Goal: Task Accomplishment & Management: Complete application form

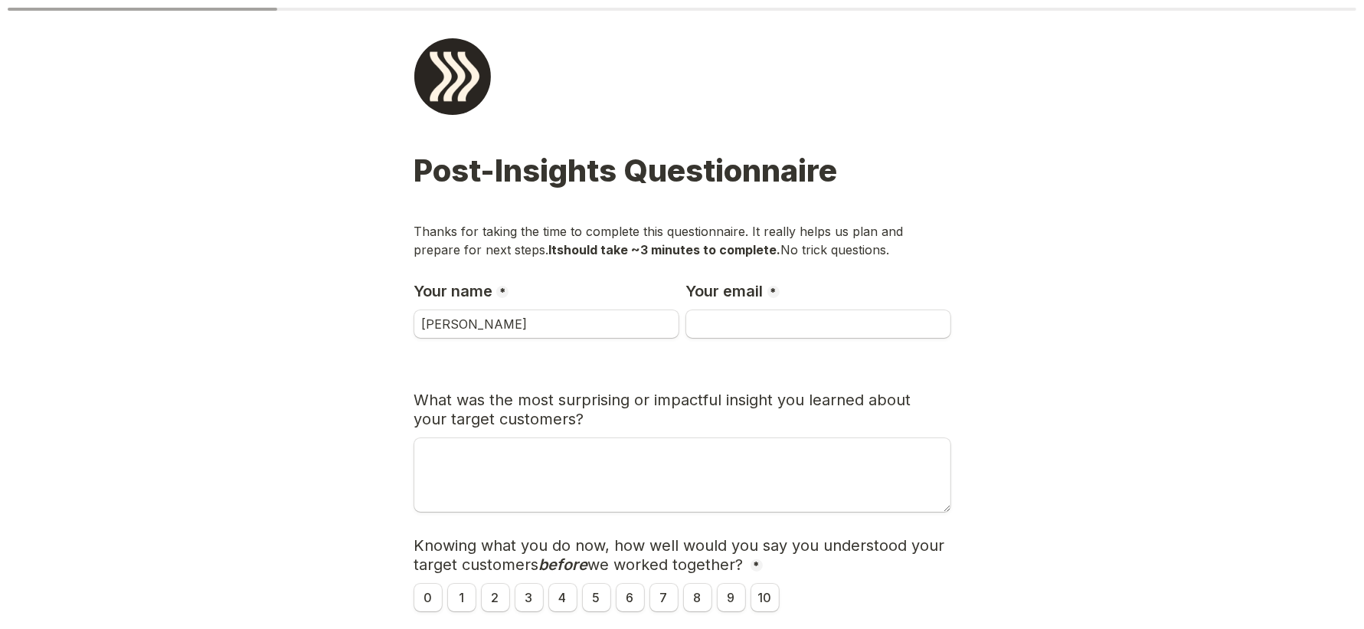
type input "[PERSON_NAME]"
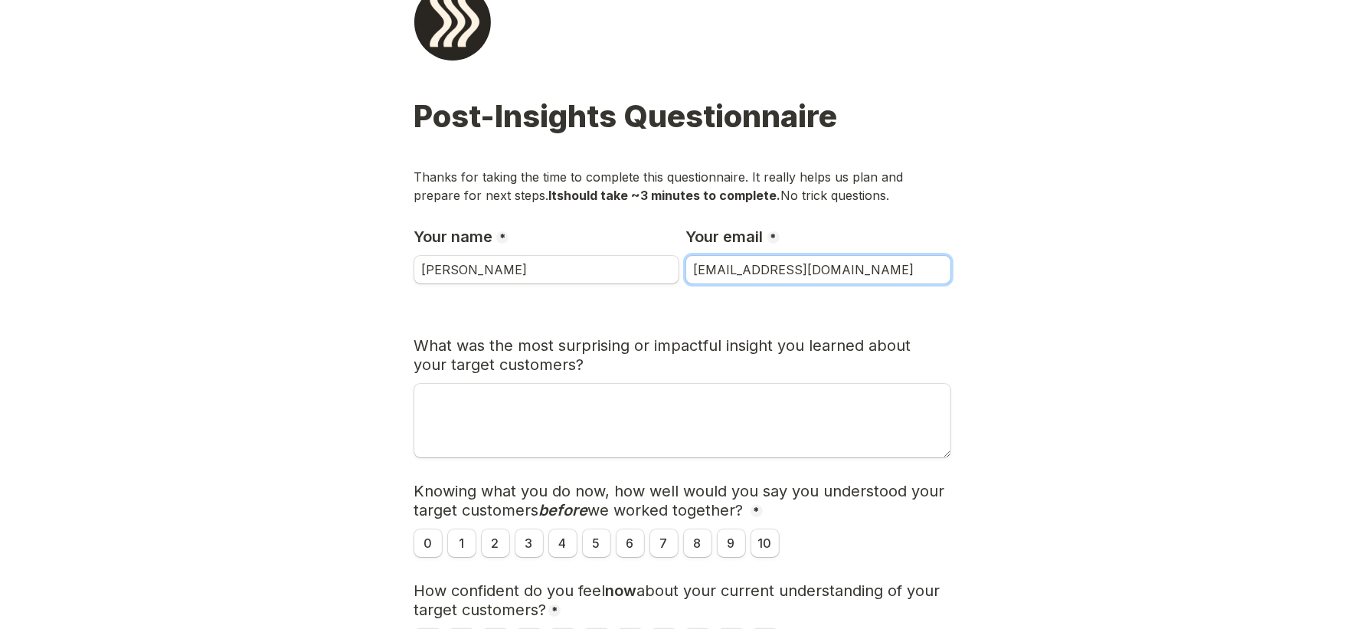
scroll to position [60, 0]
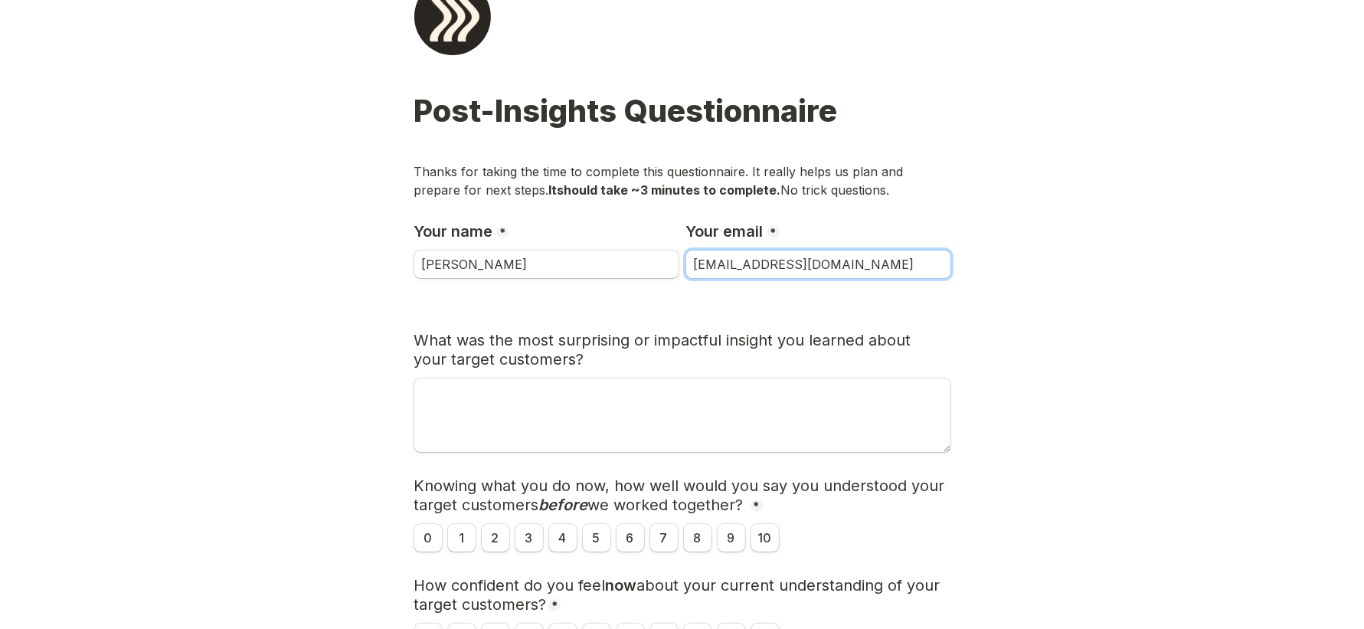
type input "[EMAIL_ADDRESS][DOMAIN_NAME]"
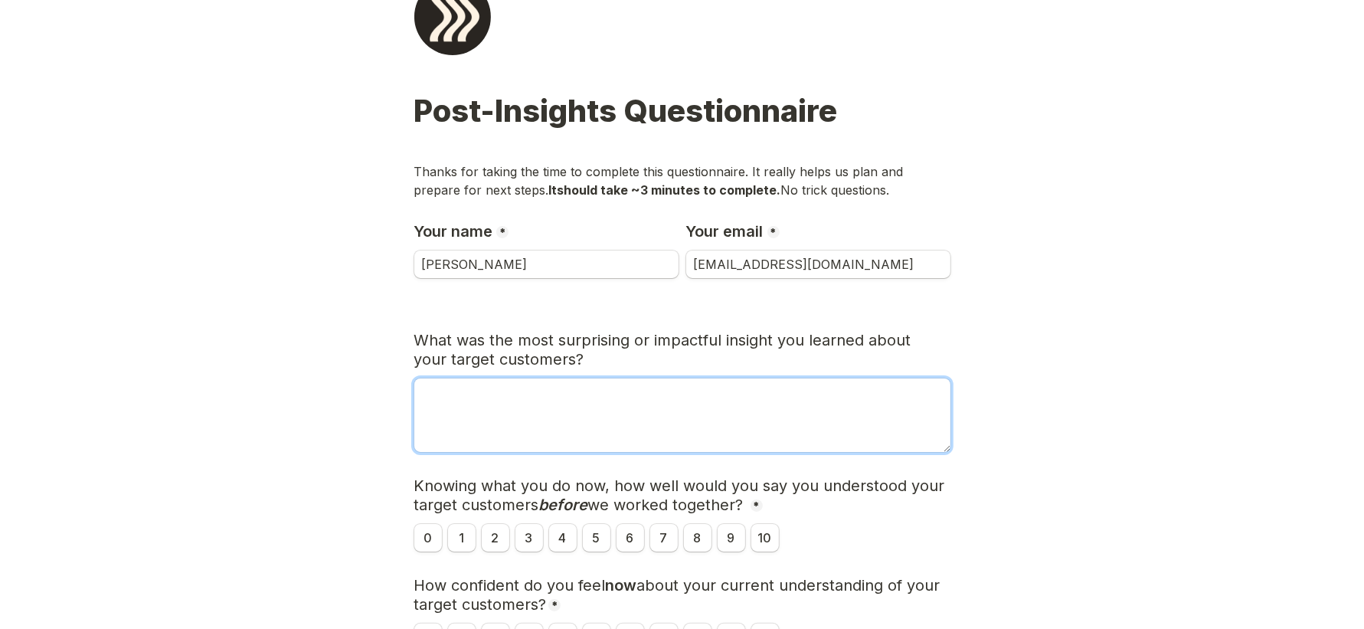
click at [648, 390] on textarea "What was the most surprising or impactful insight you learned about your target…" at bounding box center [682, 415] width 536 height 74
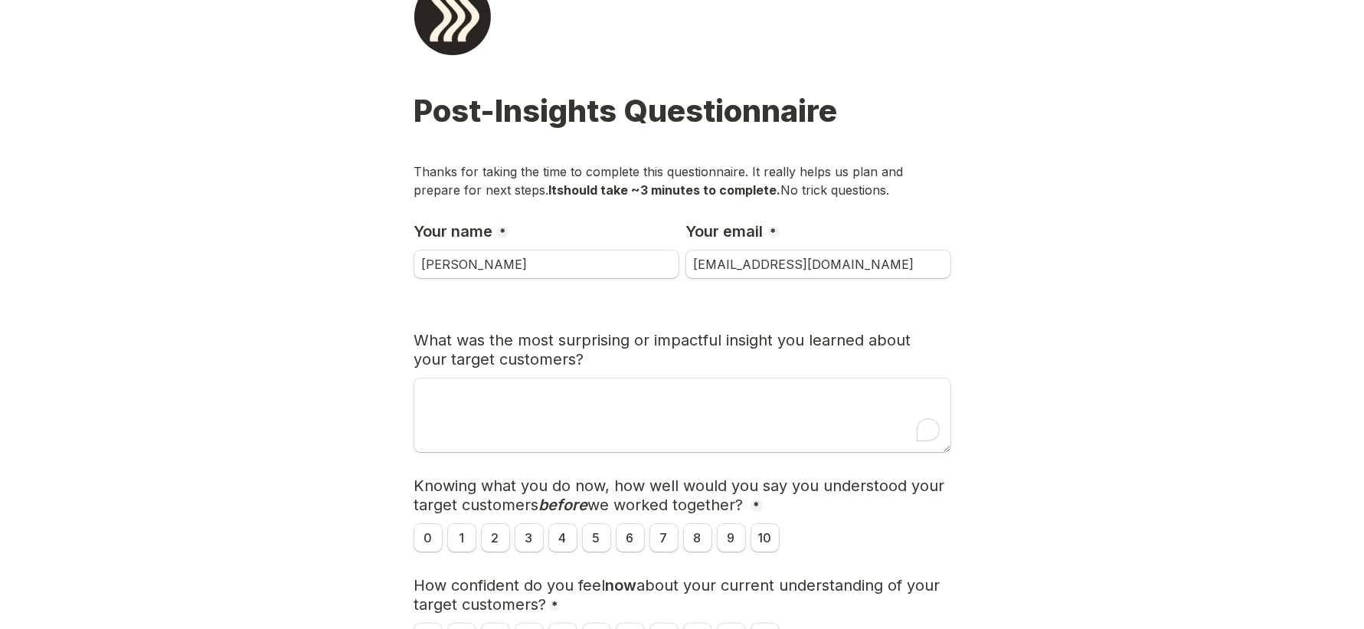
drag, startPoint x: 549, startPoint y: 358, endPoint x: 399, endPoint y: 345, distance: 150.6
click at [399, 345] on main "Page 1 of 2 Post-Insights Questionnaire Thanks for taking the time to complete …" at bounding box center [682, 480] width 1364 height 1081
copy span "What was the most surprising or impactful insight you learned about your target…"
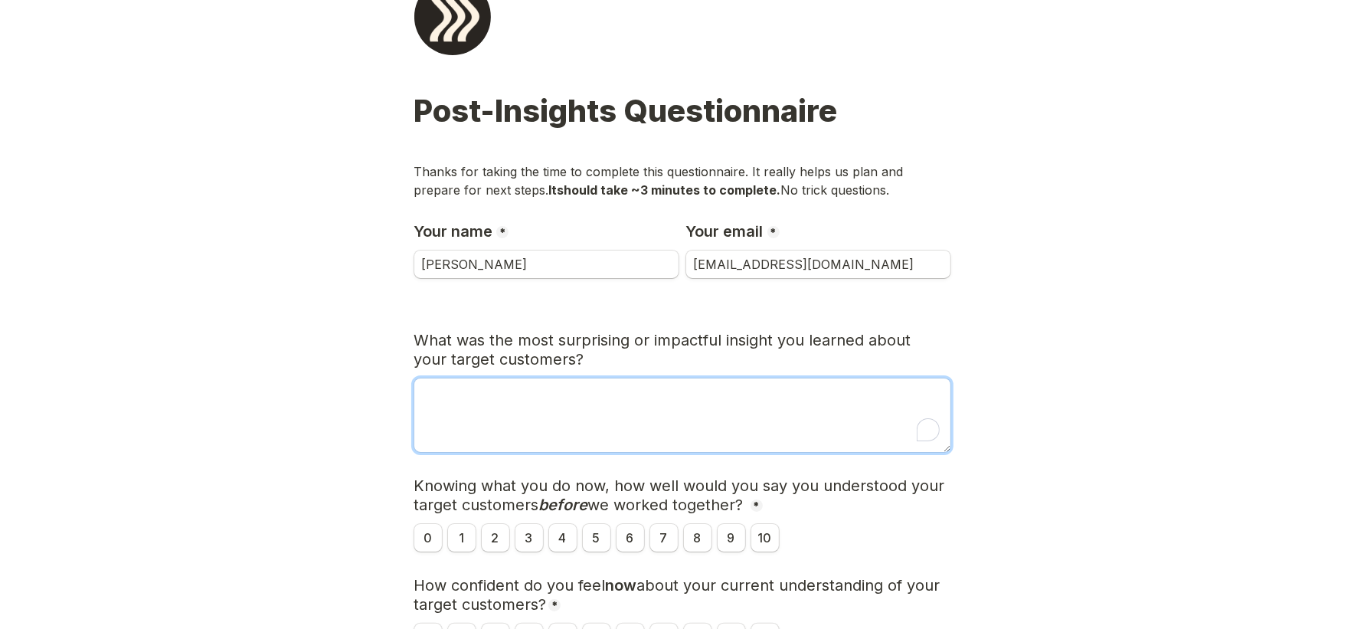
click at [611, 433] on textarea "To enrich screen reader interactions, please activate Accessibility in Grammarl…" at bounding box center [682, 415] width 536 height 74
paste textarea "ChatGPT said: The most impactful insight was how emotionally painful and operat…"
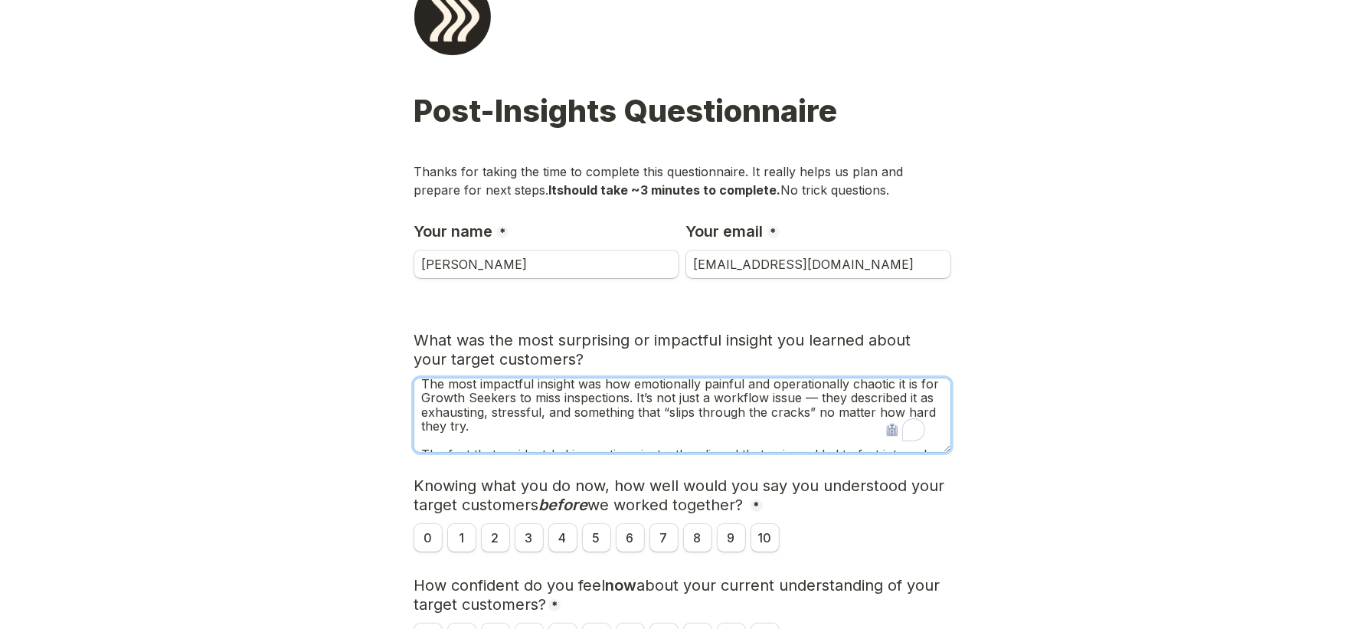
scroll to position [0, 0]
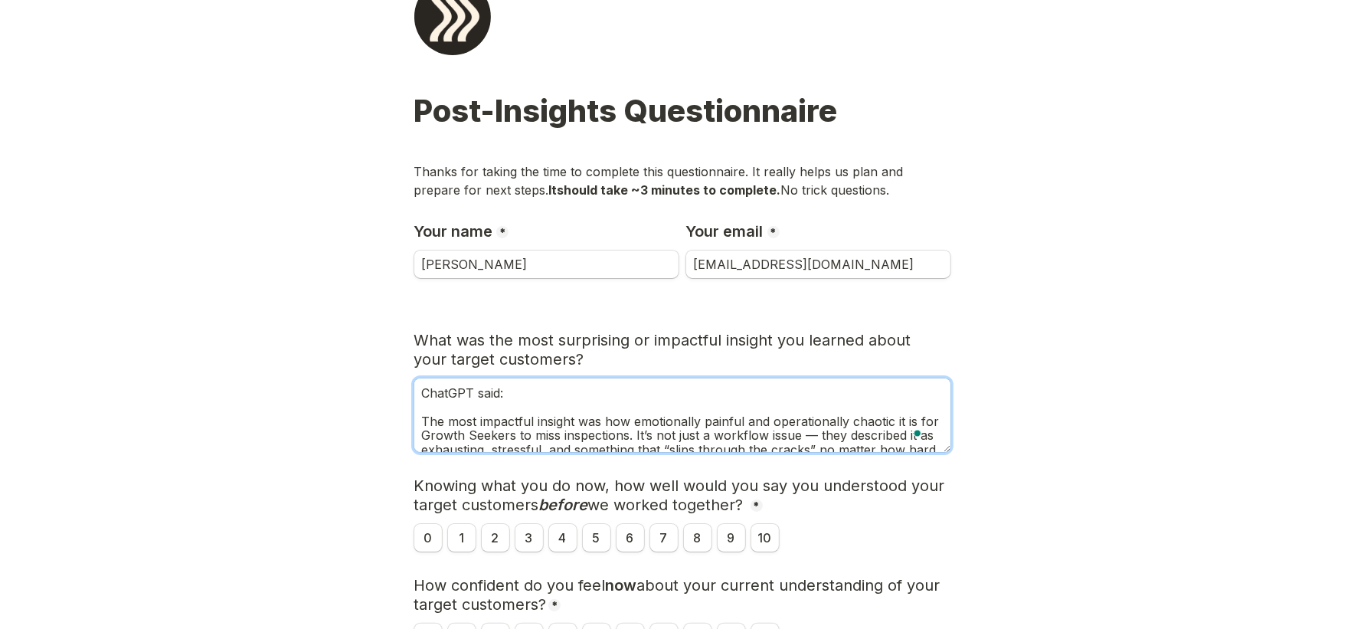
click at [833, 433] on textarea "ChatGPT said: The most impactful insight was how emotionally painful and operat…" at bounding box center [682, 415] width 536 height 74
drag, startPoint x: 523, startPoint y: 403, endPoint x: 394, endPoint y: 370, distance: 133.0
click at [394, 370] on main "Page 1 of 2 Post-Insights Questionnaire Thanks for taking the time to complete …" at bounding box center [682, 480] width 1364 height 1081
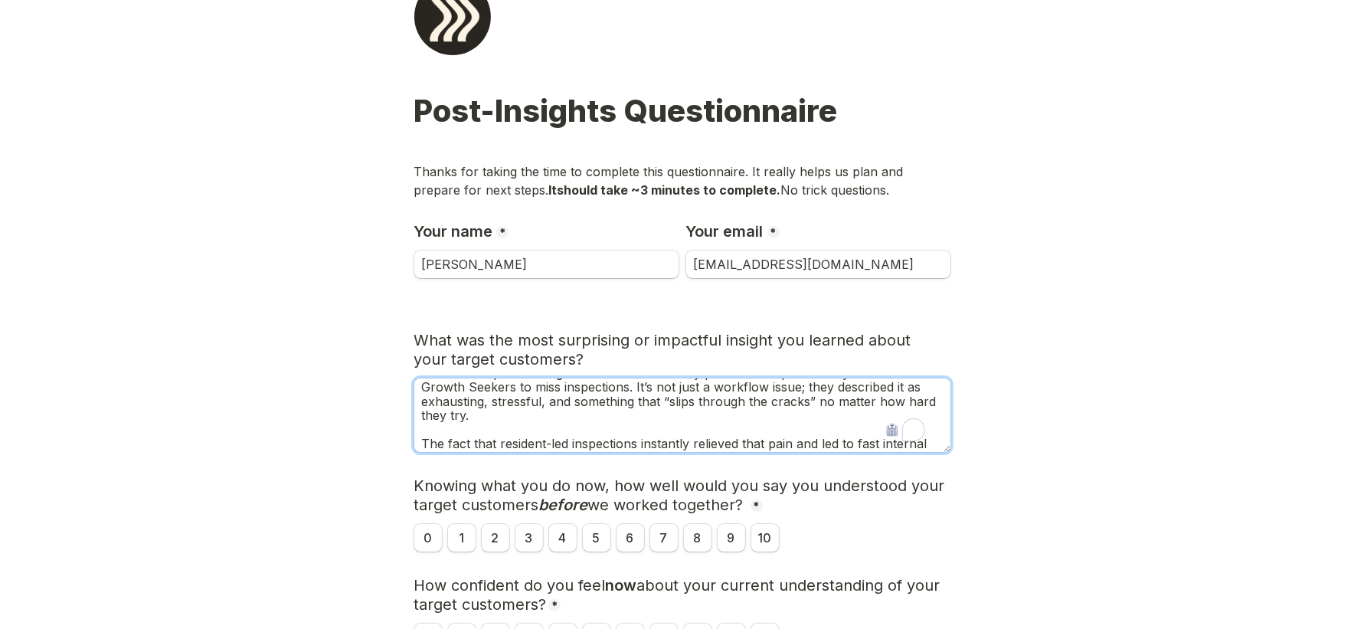
scroll to position [24, 0]
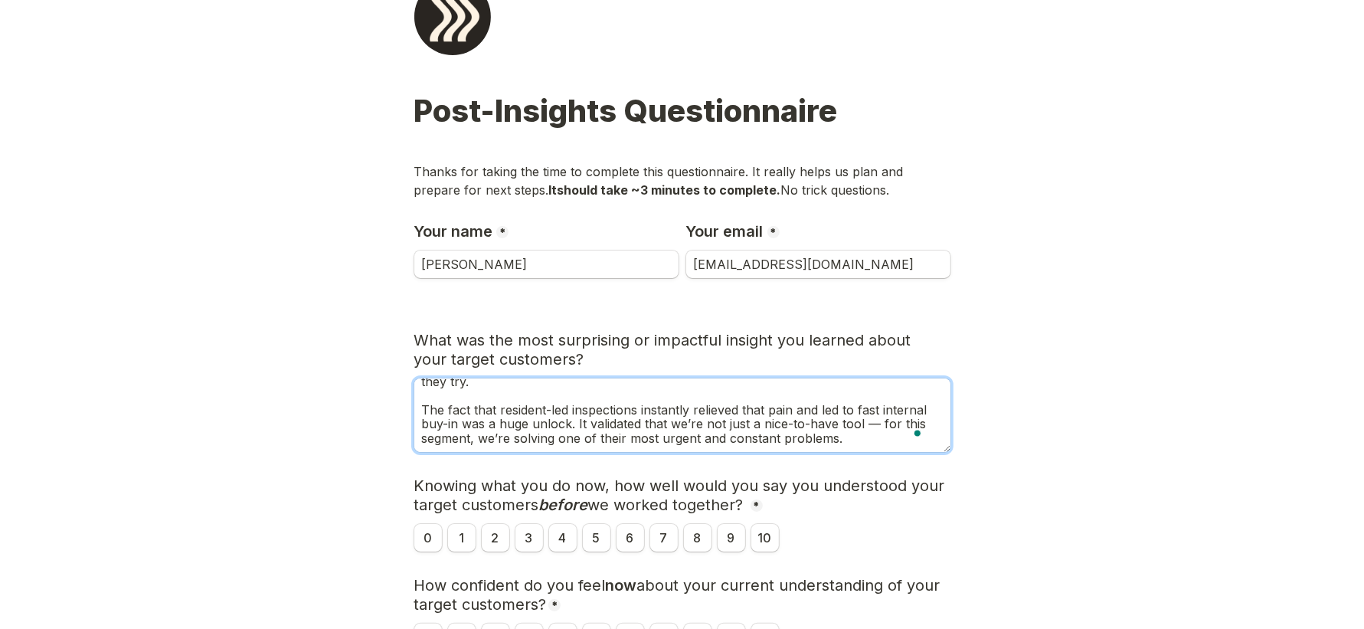
click at [420, 407] on textarea "The most impactful insight was how emotionally painful and operationally chaoti…" at bounding box center [682, 415] width 536 height 74
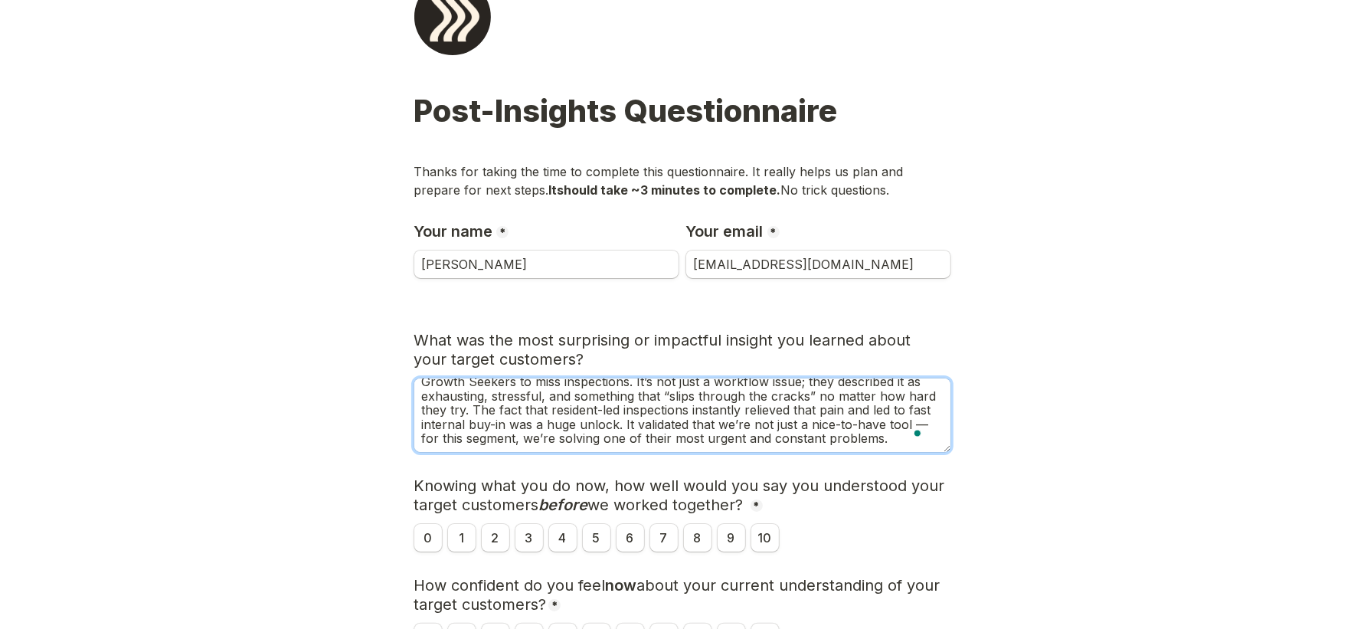
click at [458, 439] on textarea "The most impactful insight was how emotionally painful and operationally chaoti…" at bounding box center [682, 415] width 536 height 74
click at [909, 441] on textarea "The most impactful insight was how emotionally painful and operationally chaoti…" at bounding box center [682, 415] width 536 height 74
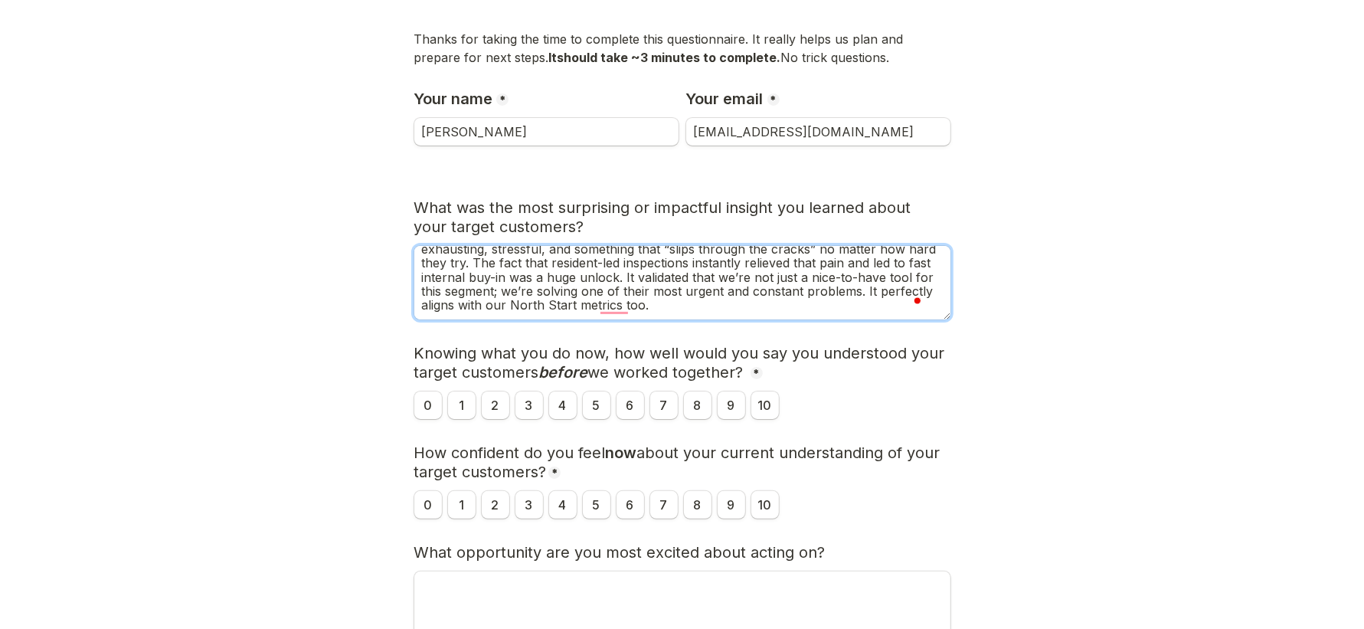
type textarea "The most impactful insight was how emotionally painful and operationally chaoti…"
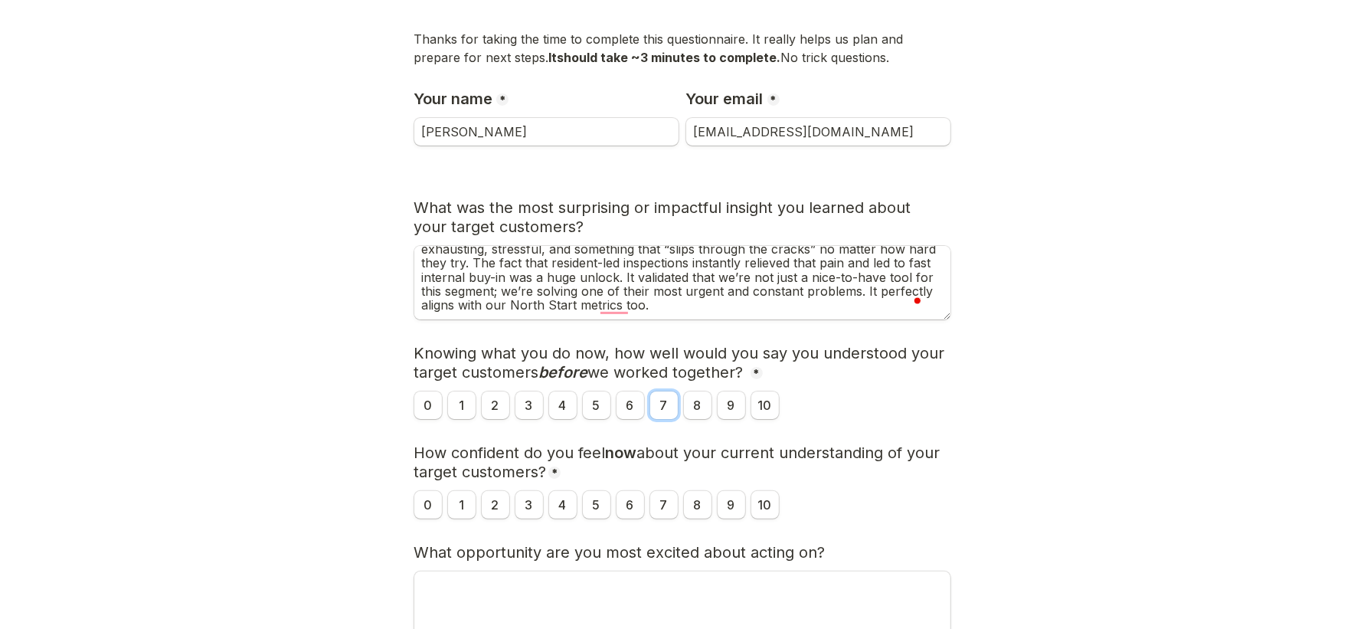
click at [662, 407] on input "7" at bounding box center [664, 405] width 28 height 28
radio input "true"
click at [690, 505] on input "8" at bounding box center [698, 505] width 28 height 28
radio input "true"
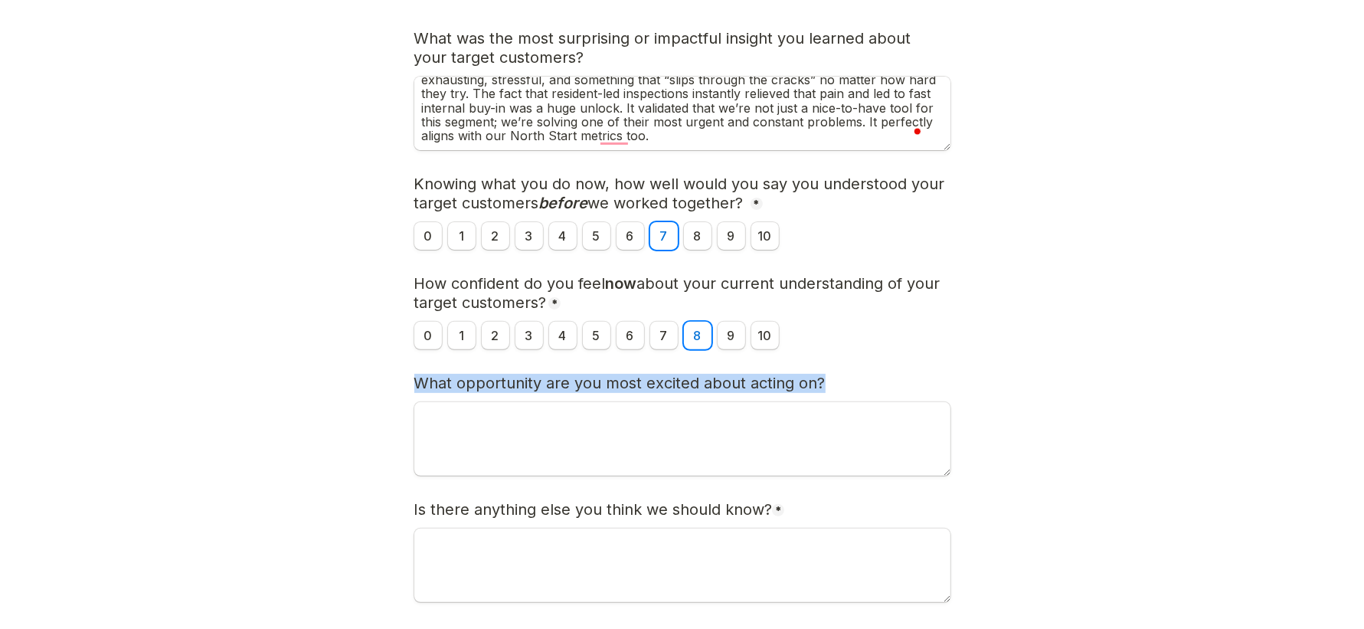
drag, startPoint x: 416, startPoint y: 381, endPoint x: 841, endPoint y: 377, distance: 424.9
click at [841, 377] on div "What opportunity are you most excited about acting on?" at bounding box center [682, 379] width 536 height 42
copy span "What opportunity are you most excited about acting on?"
click at [714, 404] on textarea "What opportunity are you most excited about acting on?" at bounding box center [682, 439] width 536 height 74
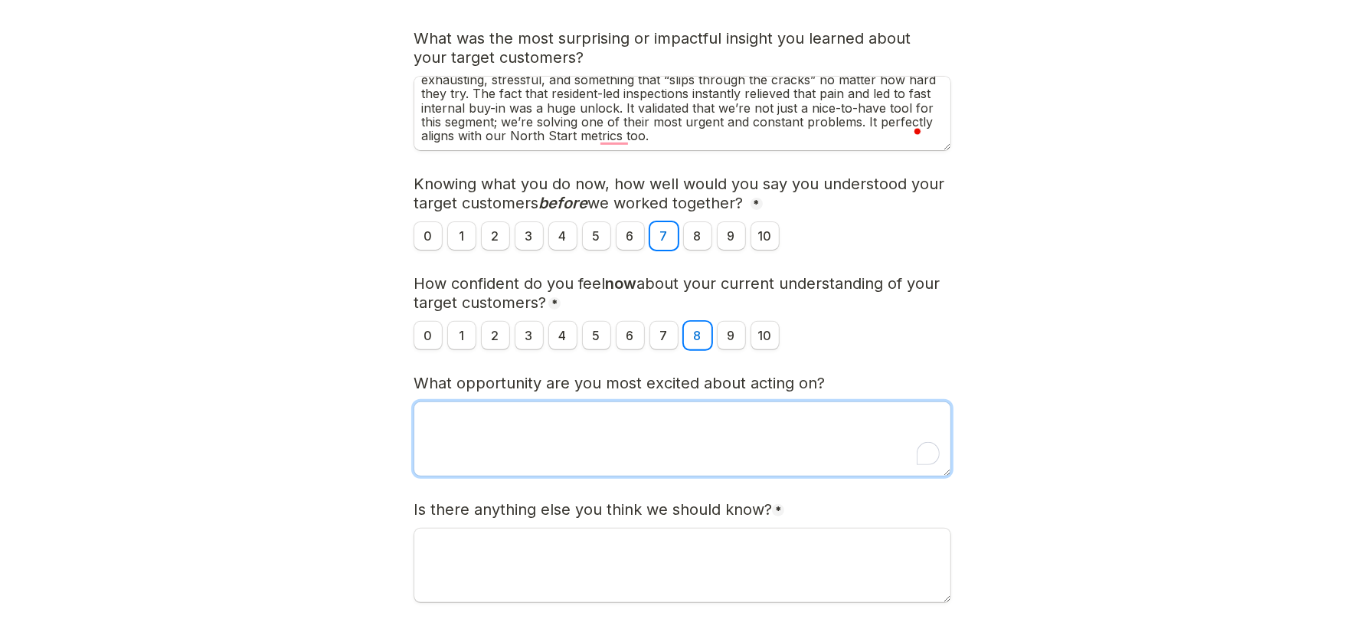
paste textarea "The biggest opportunity is to position RentCheck as the go to platform for fast…"
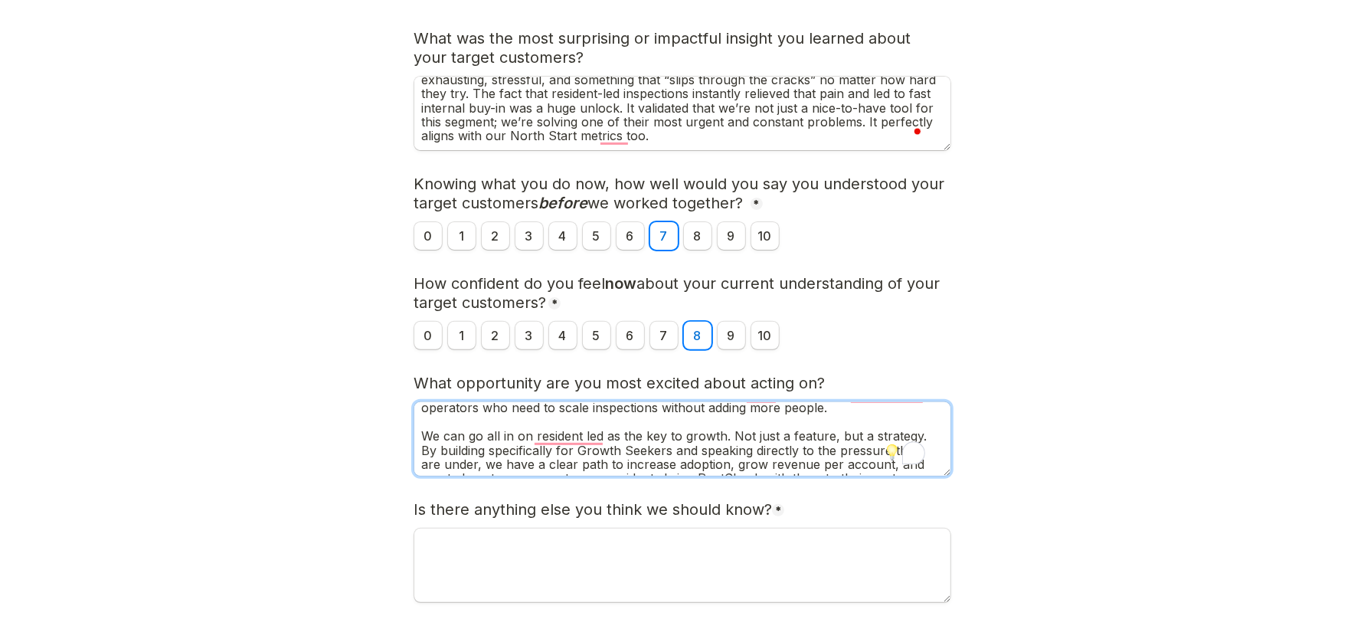
scroll to position [0, 0]
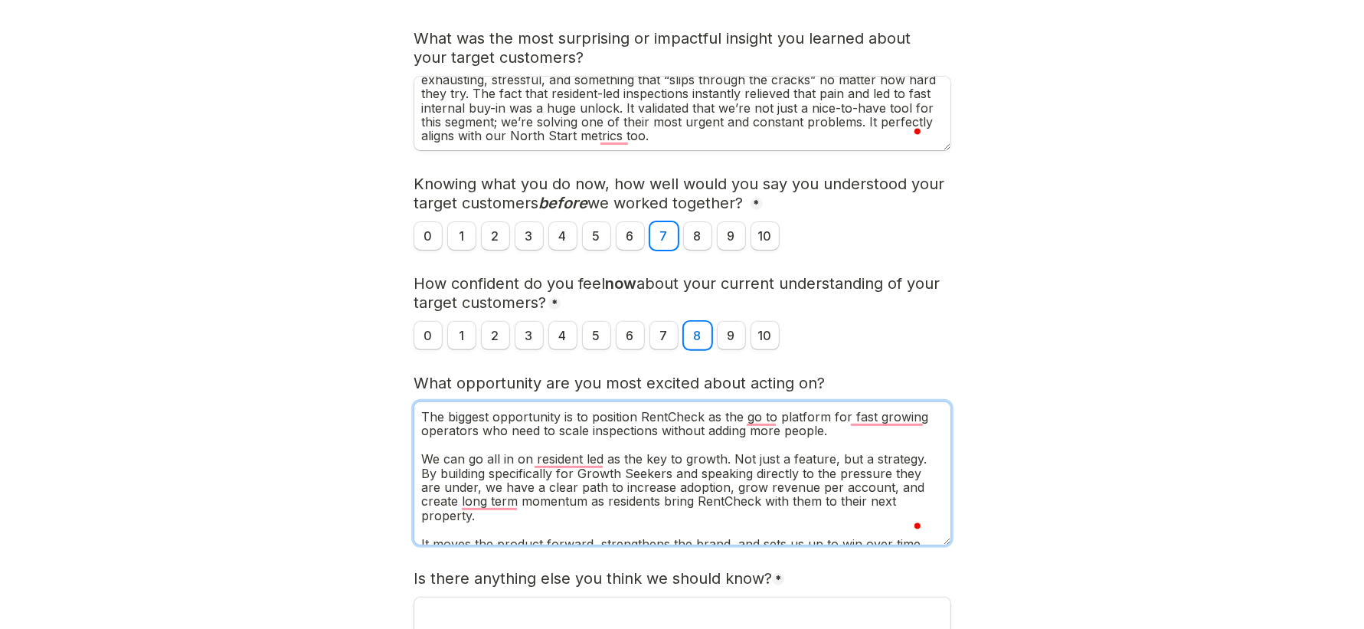
drag, startPoint x: 948, startPoint y: 469, endPoint x: 951, endPoint y: 539, distance: 69.7
click at [951, 539] on main "Page 1 of 2 Post-Insights Questionnaire Thanks for taking the time to complete …" at bounding box center [682, 214] width 1364 height 1150
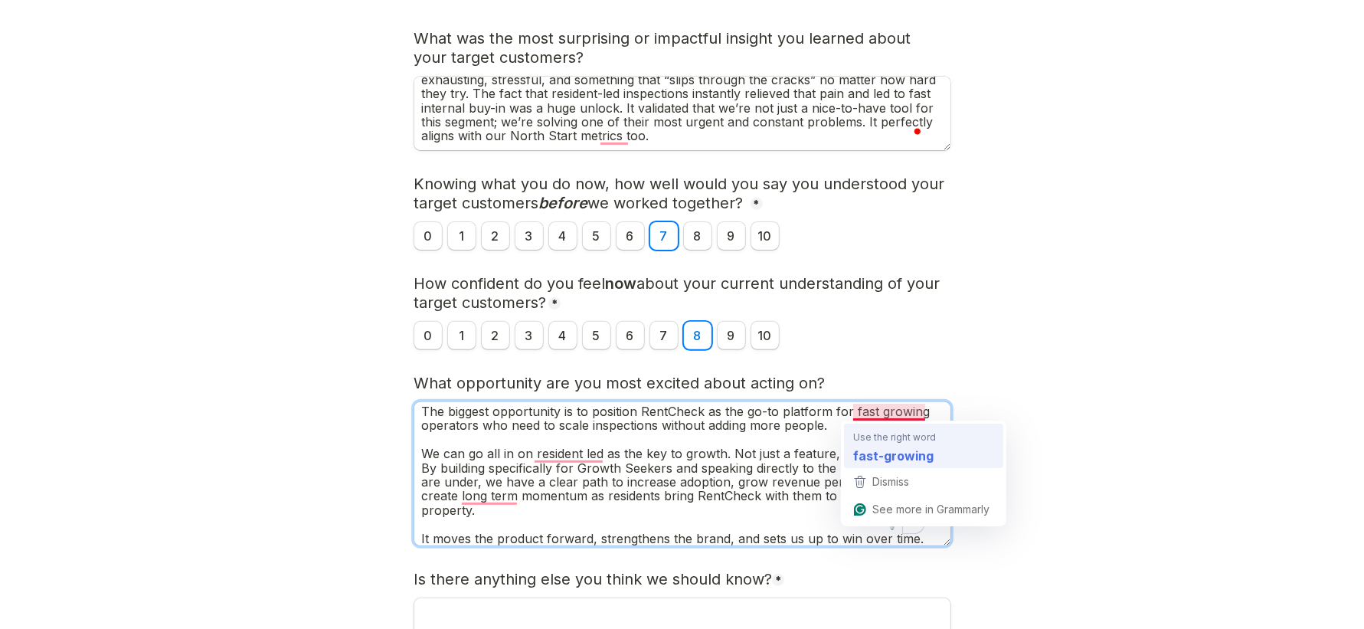
type textarea "The biggest opportunity is to position RentCheck as the go-to platform for fast…"
